Goal: Task Accomplishment & Management: Manage account settings

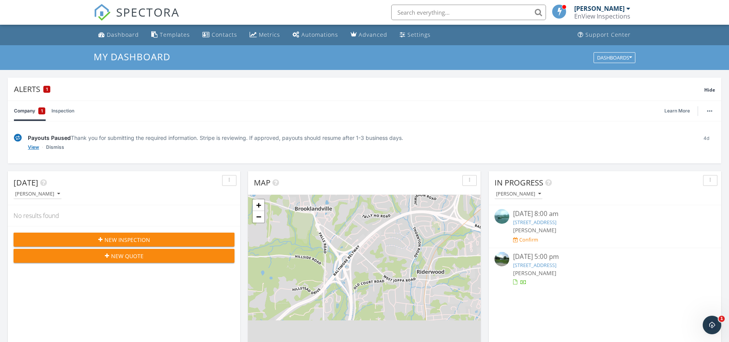
click at [33, 148] on link "View" at bounding box center [33, 148] width 11 height 8
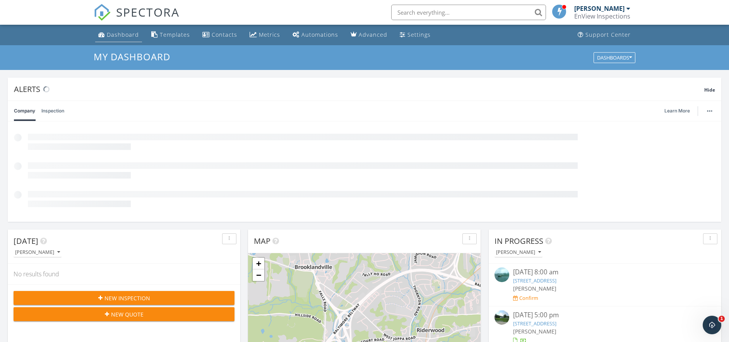
click at [118, 38] on div "Dashboard" at bounding box center [123, 34] width 32 height 7
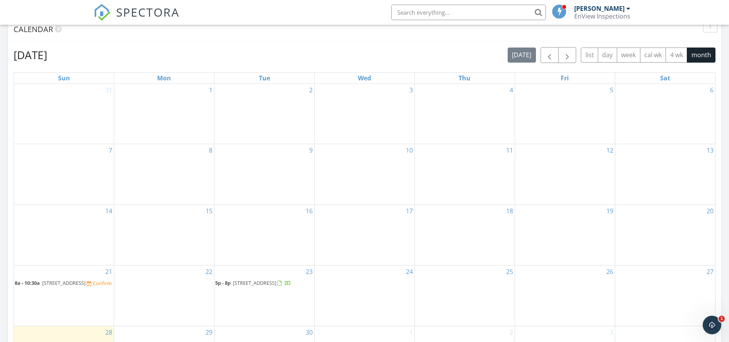
scroll to position [354, 0]
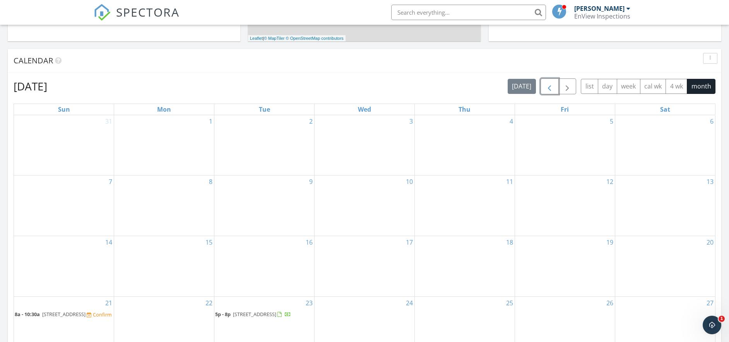
click at [543, 83] on button "button" at bounding box center [550, 87] width 18 height 16
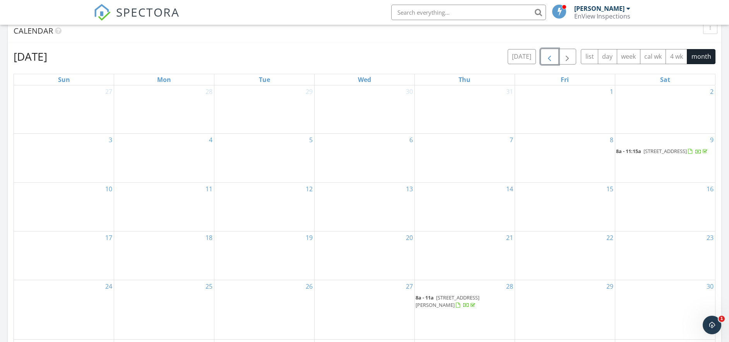
scroll to position [430, 0]
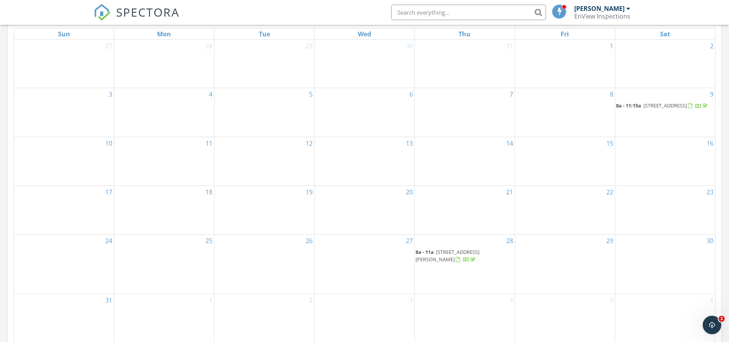
click at [457, 255] on span "1001 Hidden Moss Dr, Cockeysville 21030" at bounding box center [448, 256] width 64 height 14
